Goal: Task Accomplishment & Management: Complete application form

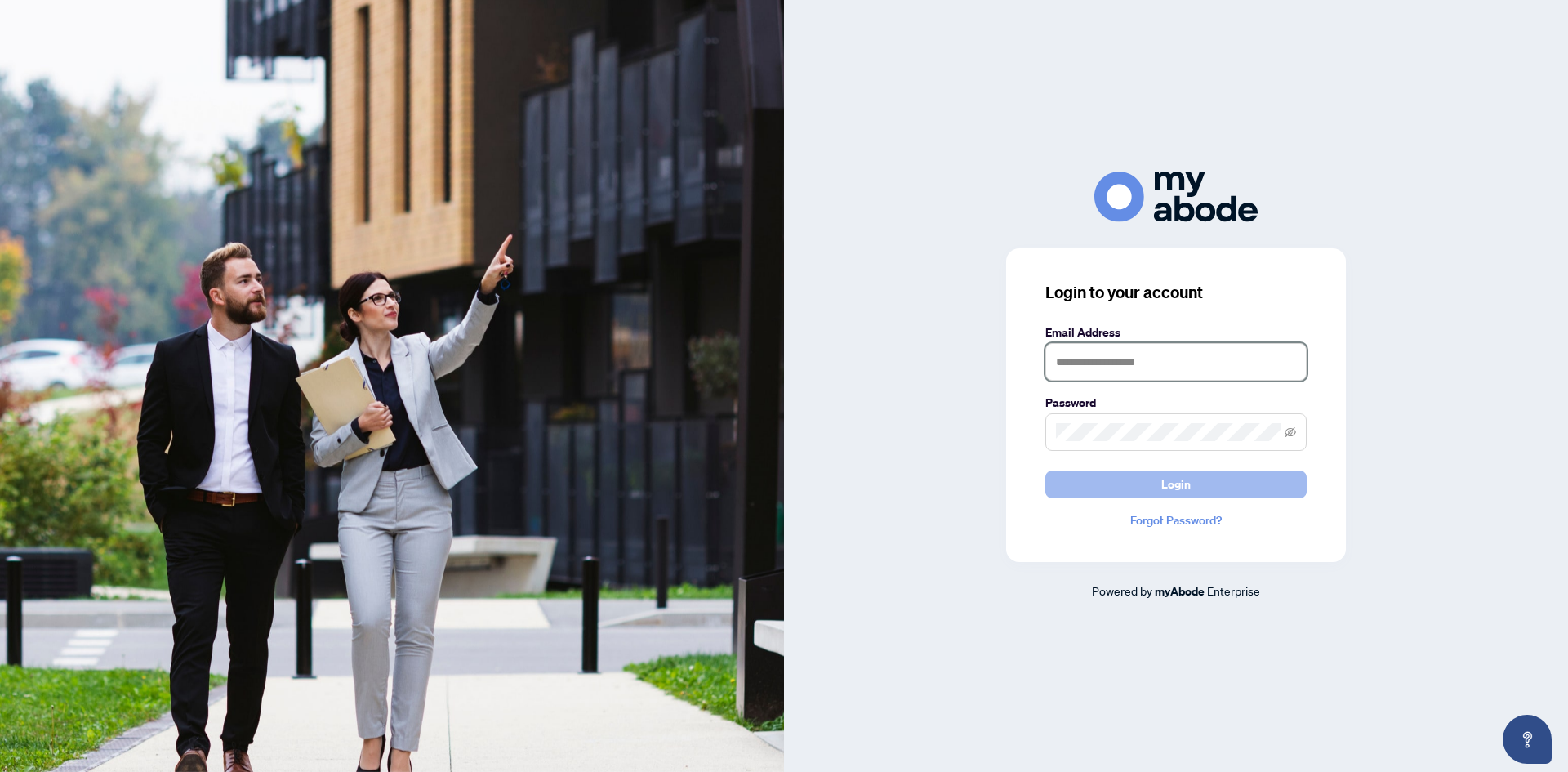
type input "**********"
click at [1169, 471] on span "Login" at bounding box center [1176, 484] width 30 height 26
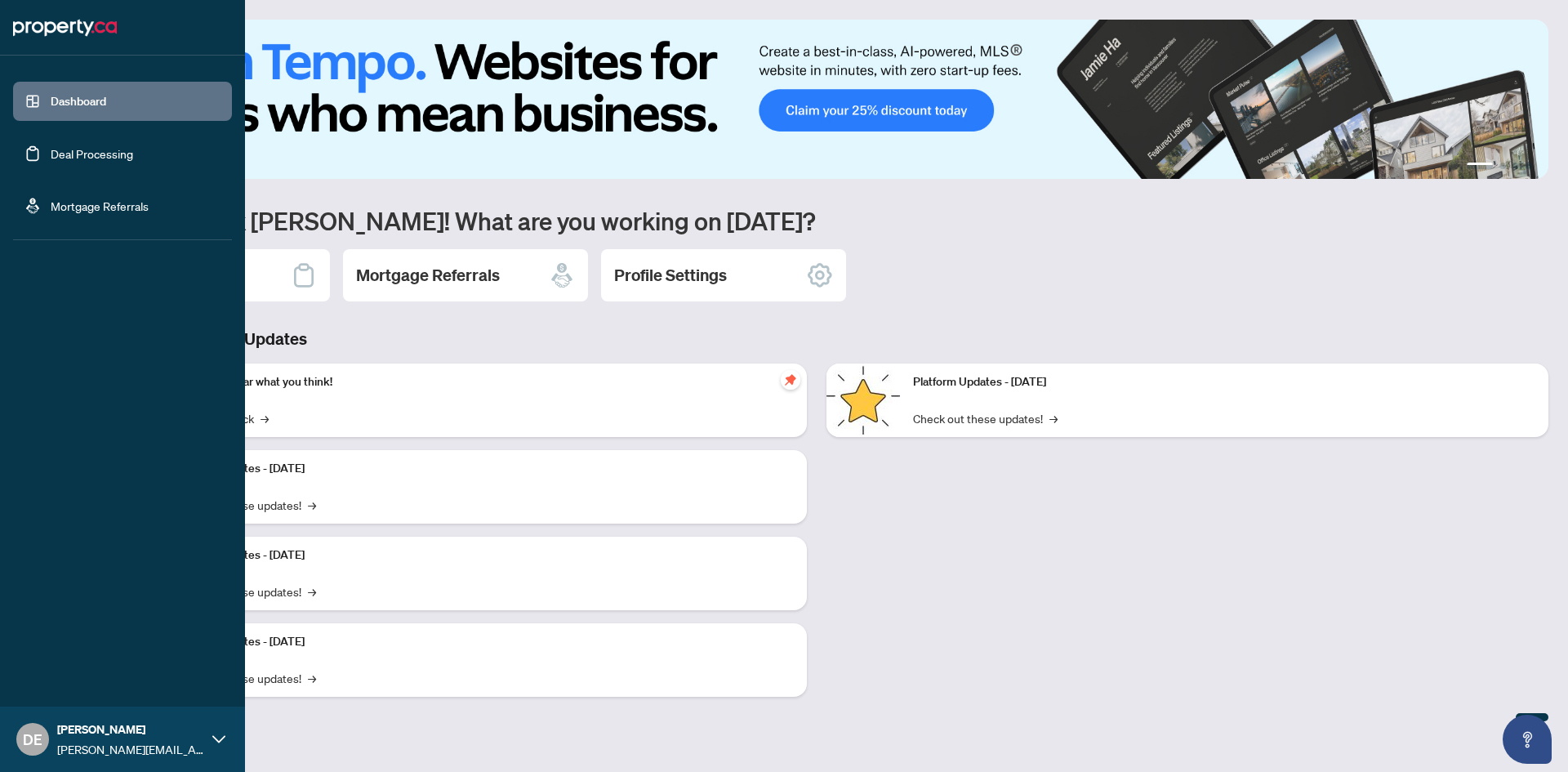
click at [51, 154] on link "Deal Processing" at bounding box center [91, 153] width 82 height 15
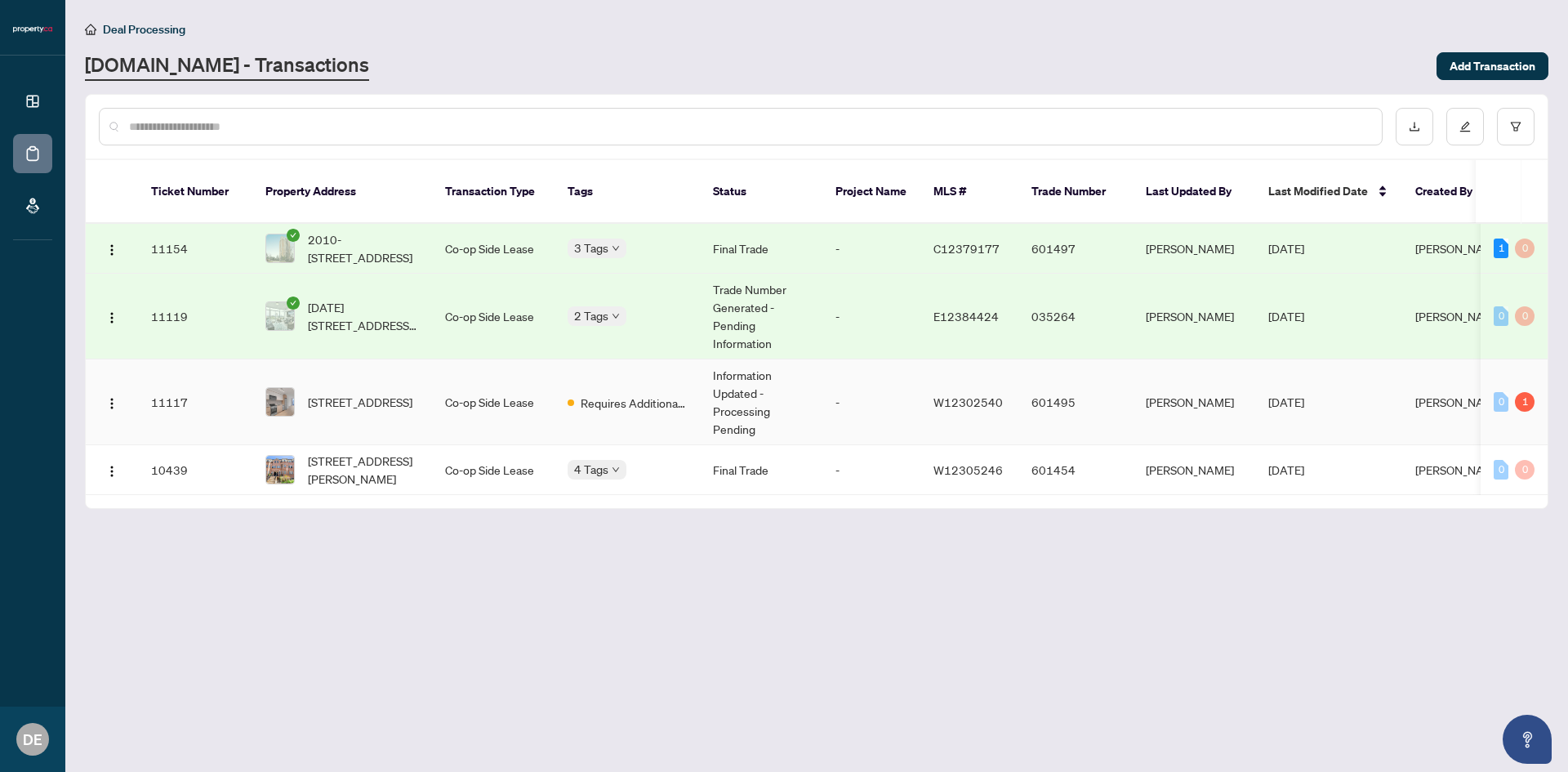
click at [399, 400] on span "[STREET_ADDRESS]" at bounding box center [359, 402] width 104 height 18
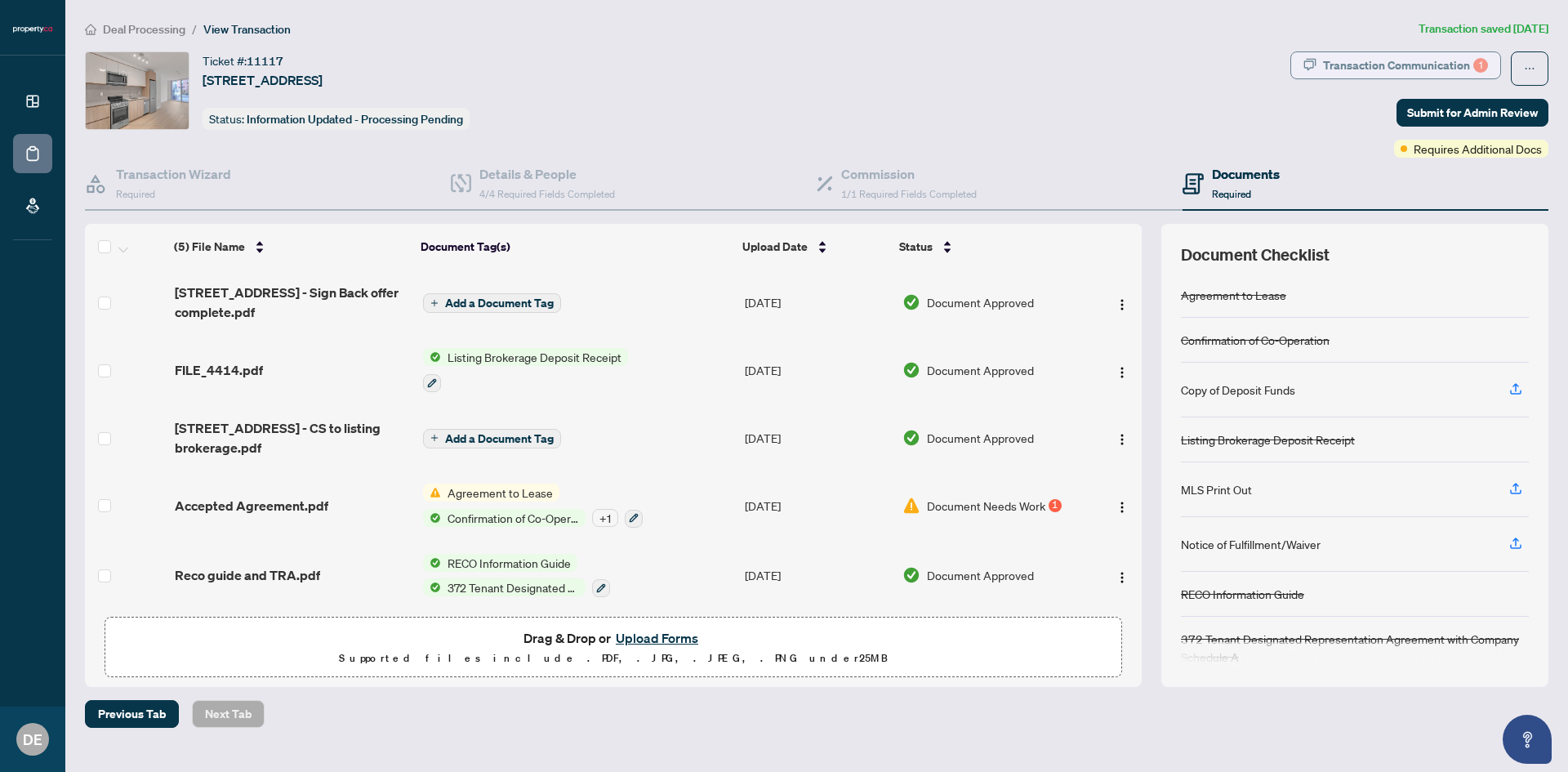
click at [1413, 68] on div "Transaction Communication 1" at bounding box center [1405, 65] width 165 height 26
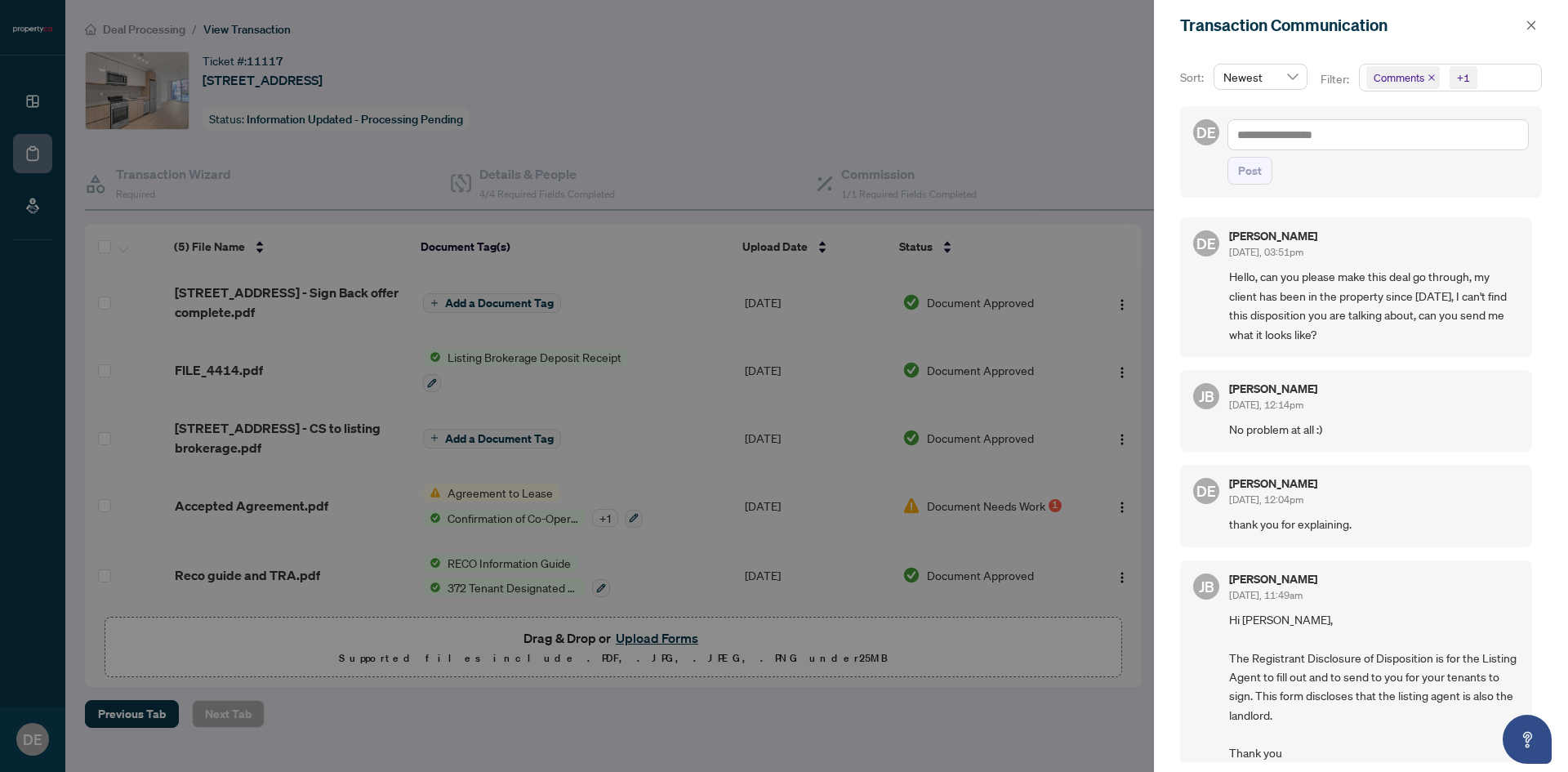
click at [1028, 108] on div at bounding box center [784, 386] width 1568 height 772
click at [1522, 30] on button "button" at bounding box center [1530, 26] width 21 height 20
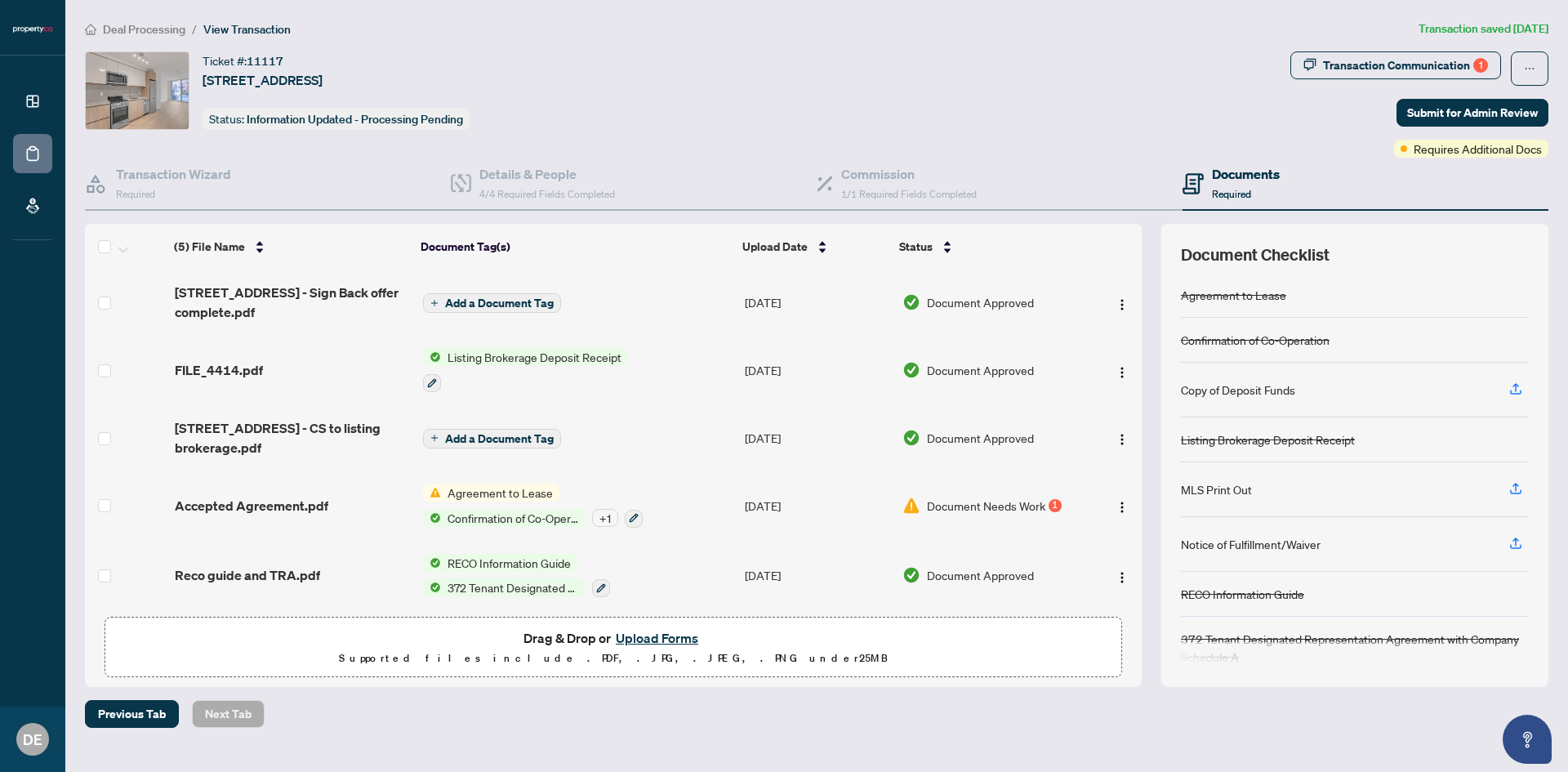
click at [630, 636] on button "Upload Forms" at bounding box center [657, 637] width 92 height 21
click at [376, 138] on div "Ticket #: 11117 [STREET_ADDRESS] Status: Information Updated - Processing Pendi…" at bounding box center [684, 104] width 1206 height 106
click at [645, 637] on button "Upload Forms" at bounding box center [657, 637] width 92 height 21
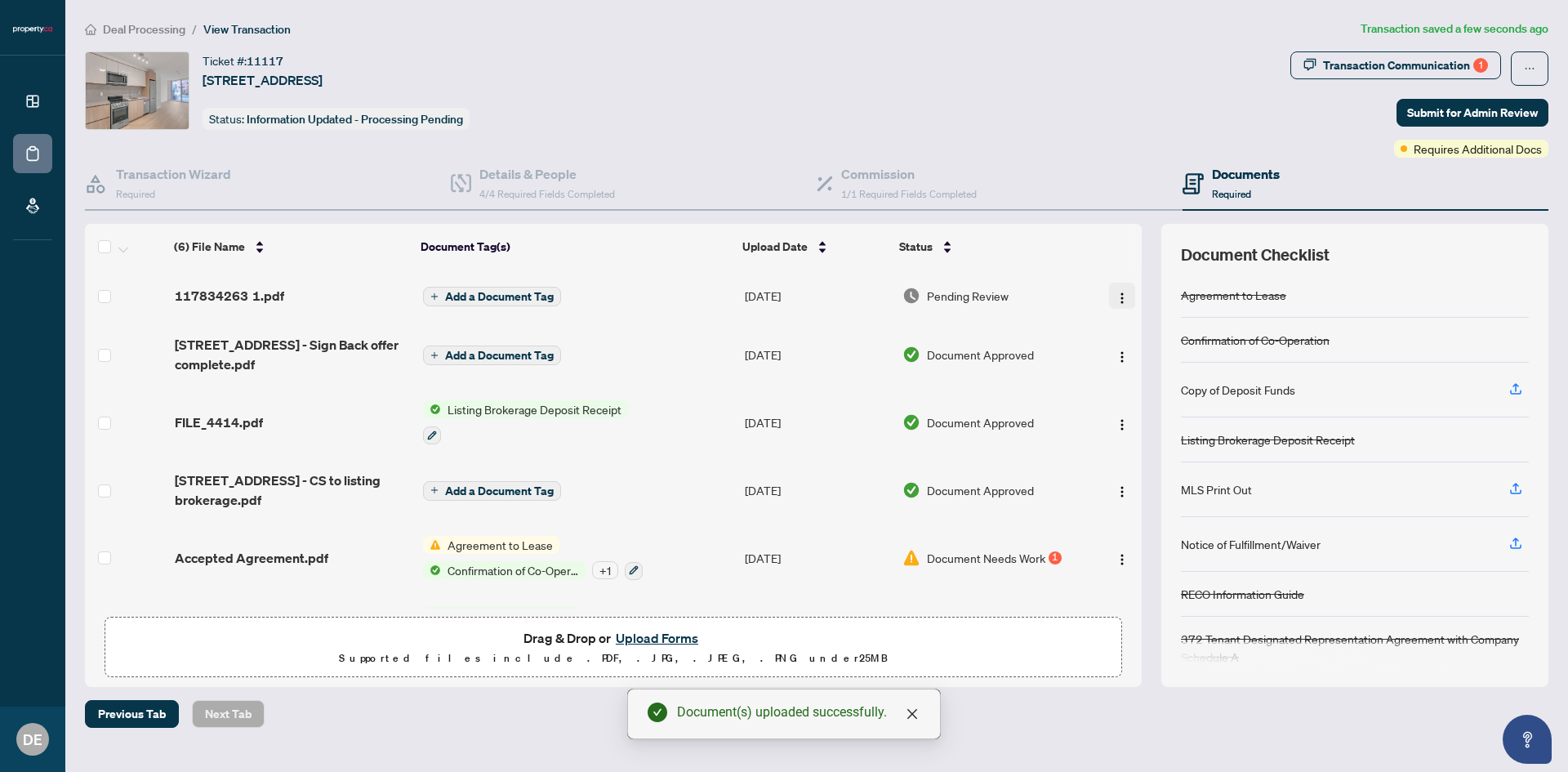
click at [1115, 297] on img "button" at bounding box center [1121, 298] width 13 height 13
click at [1140, 461] on span "Rename" at bounding box center [1195, 458] width 156 height 18
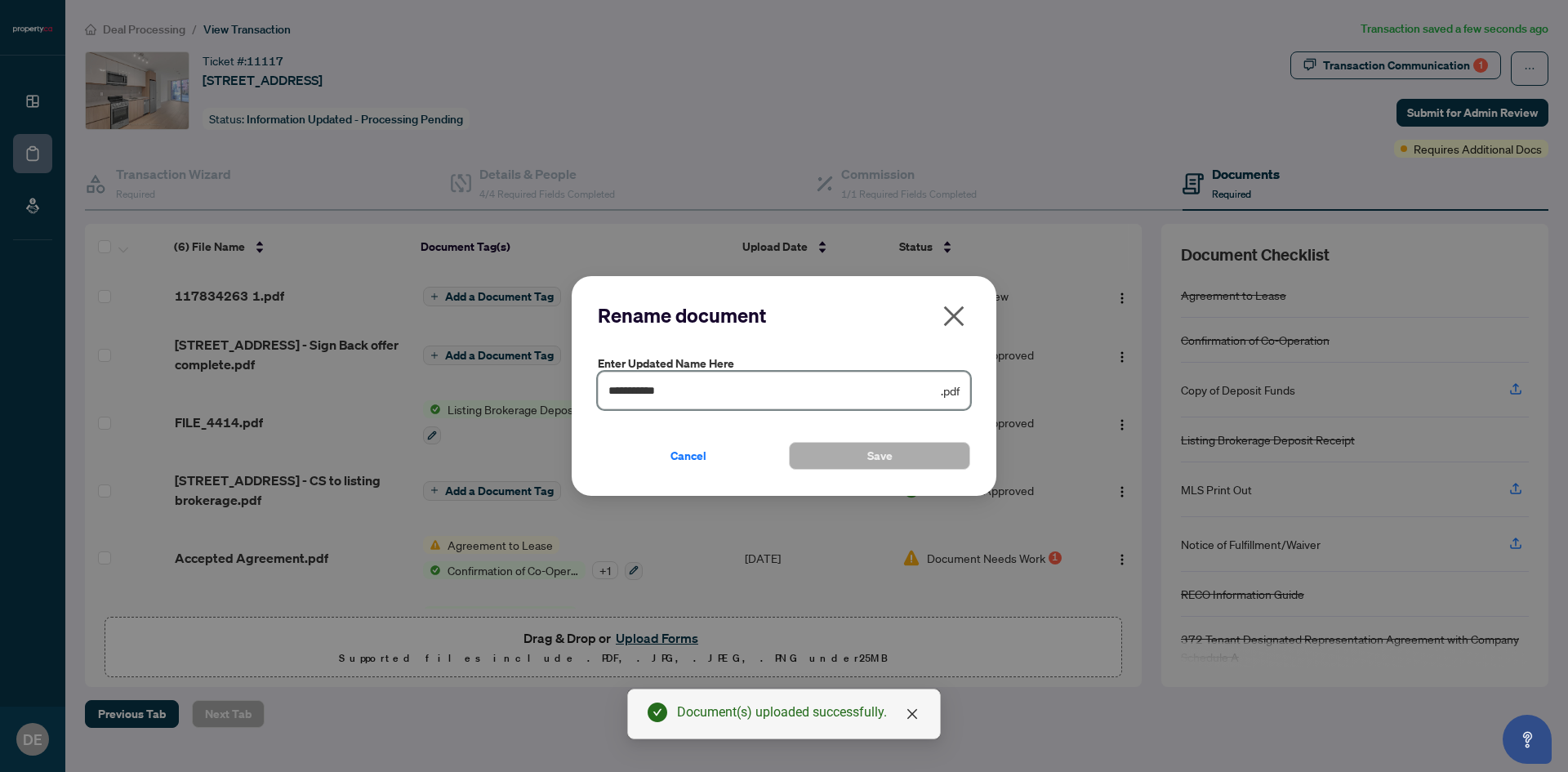
drag, startPoint x: 735, startPoint y: 397, endPoint x: 557, endPoint y: 399, distance: 178.0
click at [557, 399] on div "**********" at bounding box center [784, 386] width 1568 height 772
type input "*"
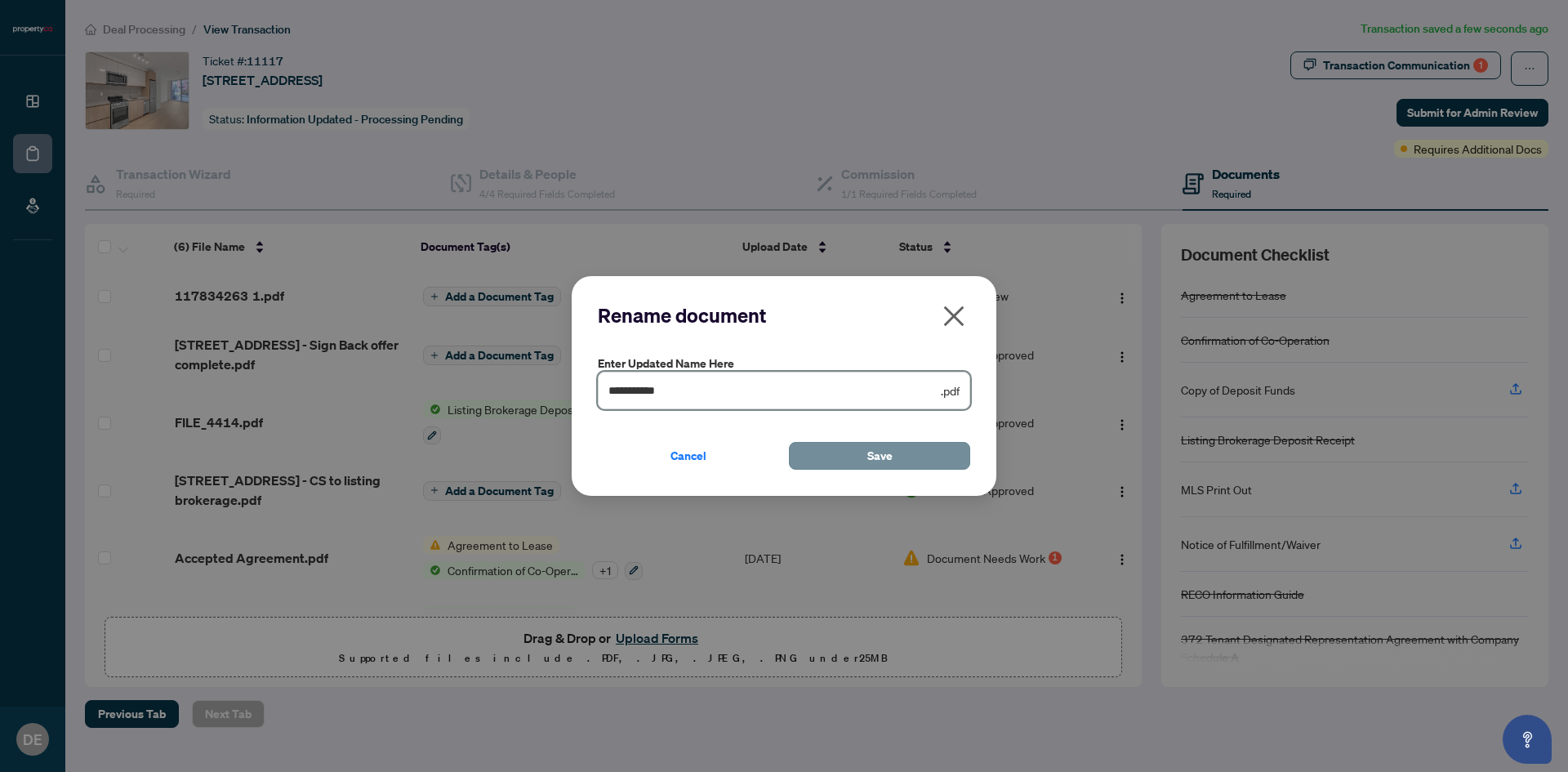
type input "**********"
click at [878, 459] on span "Save" at bounding box center [880, 455] width 26 height 26
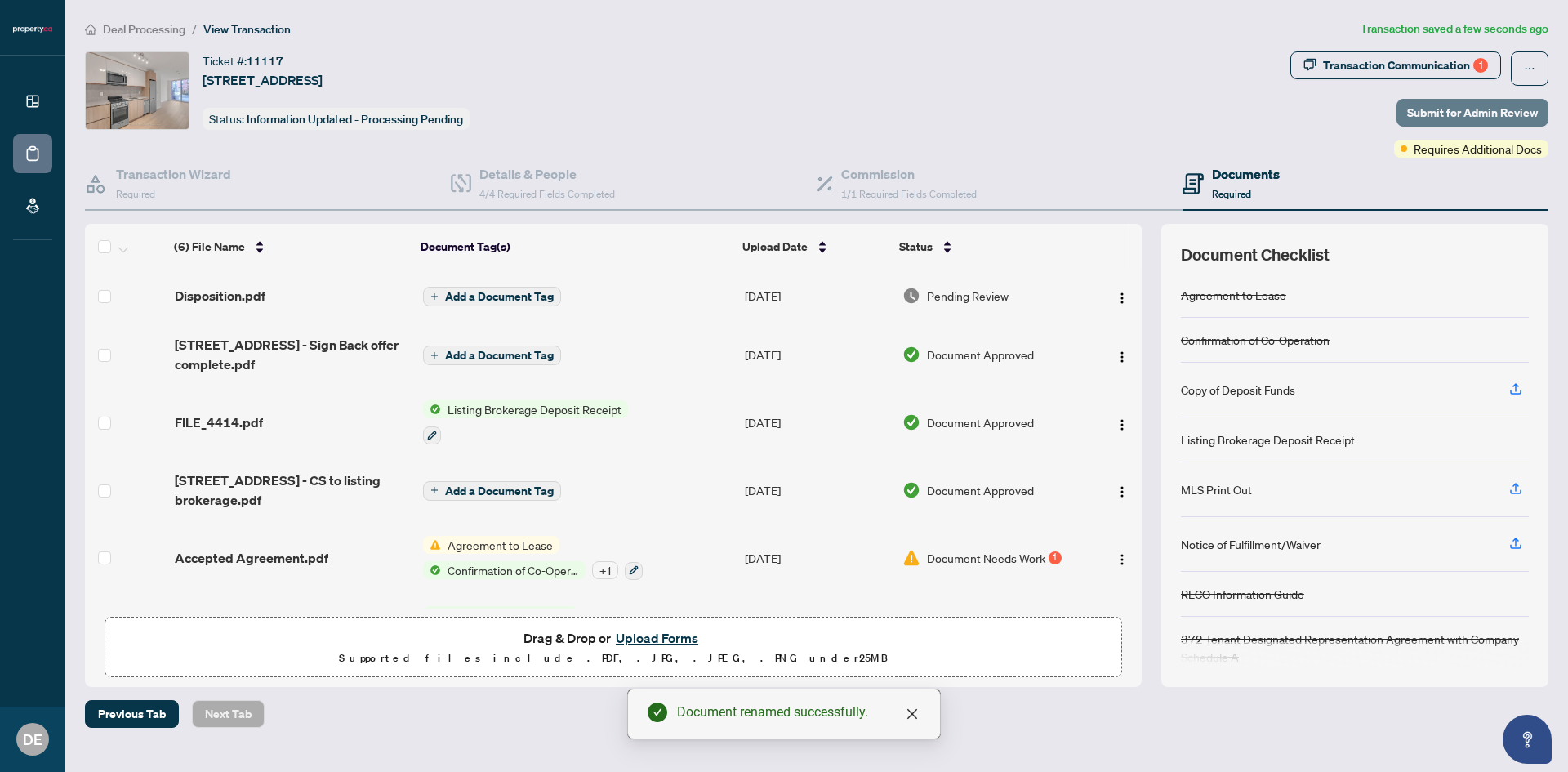
click at [1452, 109] on span "Submit for Admin Review" at bounding box center [1473, 112] width 131 height 26
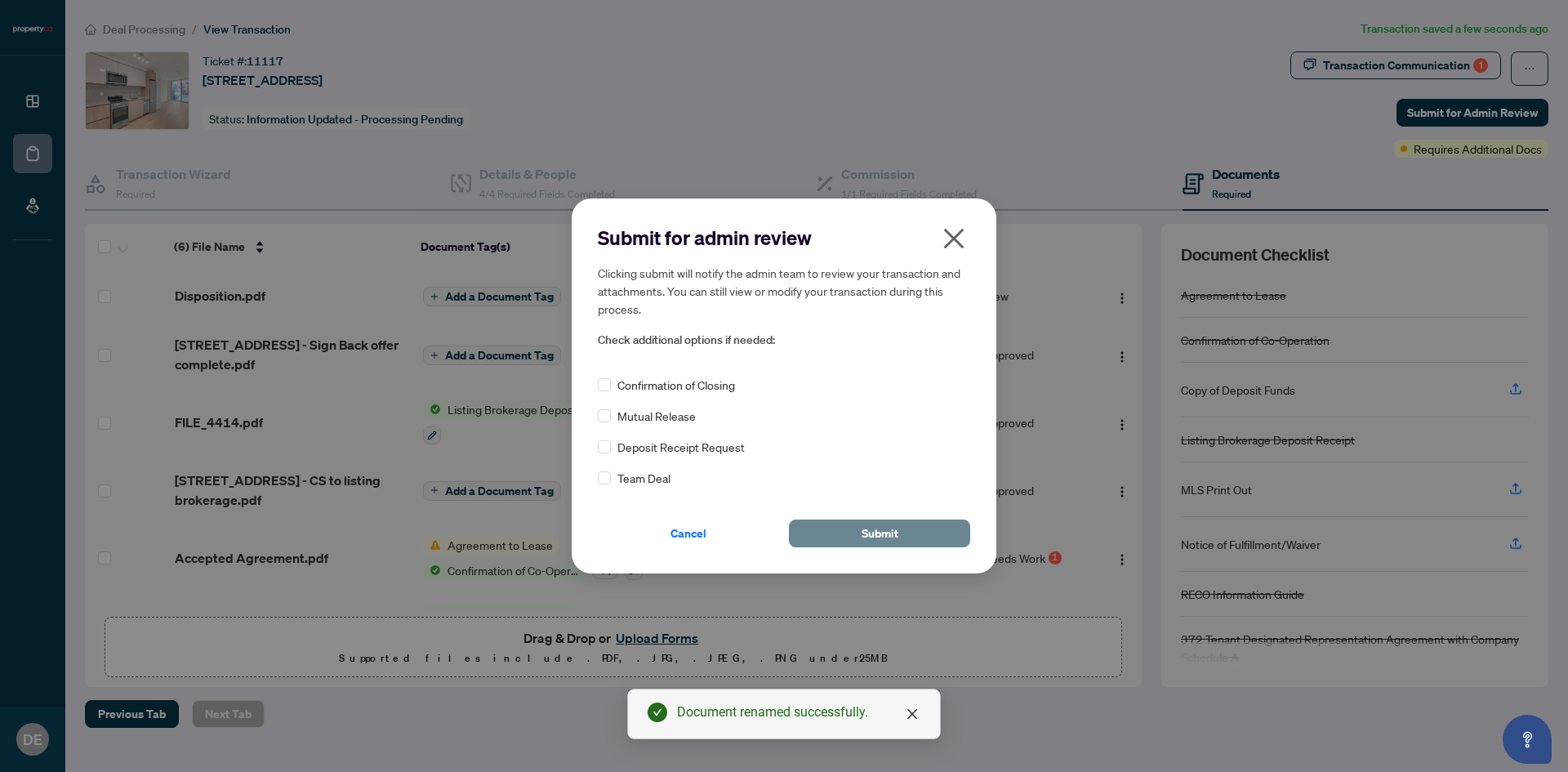
click at [864, 528] on span "Submit" at bounding box center [879, 533] width 37 height 26
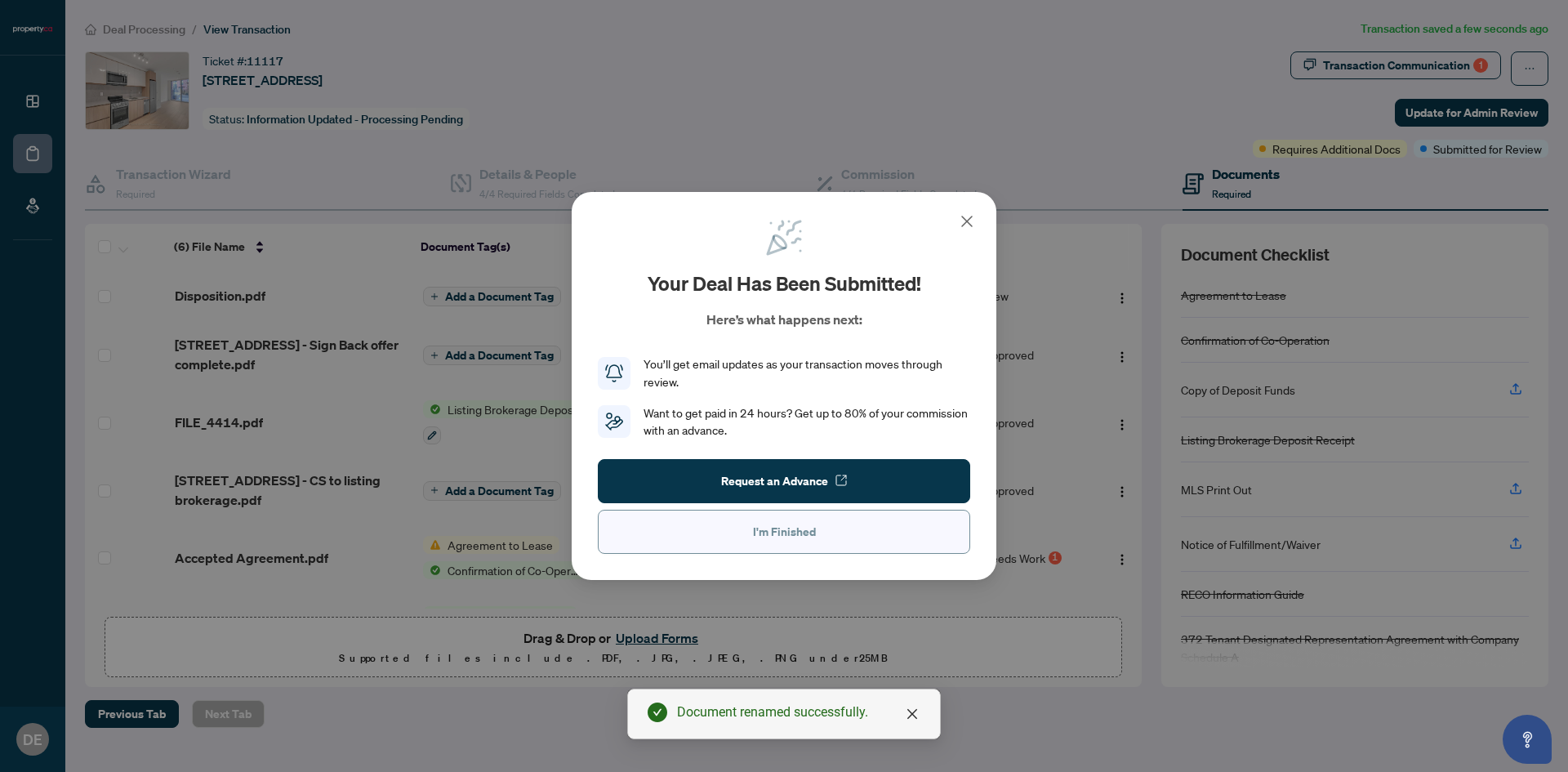
click at [853, 551] on button "I'm Finished" at bounding box center [783, 531] width 372 height 44
